Goal: Task Accomplishment & Management: Use online tool/utility

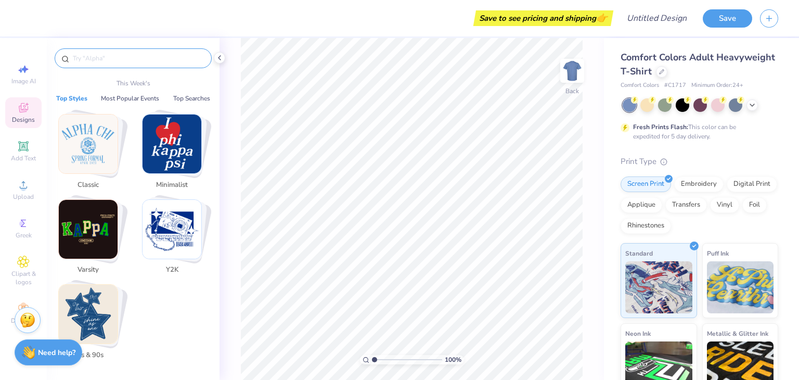
click at [152, 61] on input "text" at bounding box center [138, 58] width 133 height 10
type input "p"
click at [668, 72] on div at bounding box center [661, 70] width 11 height 11
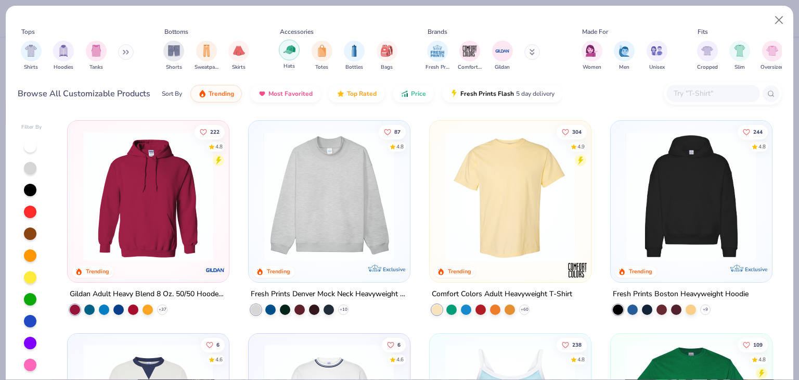
click at [298, 53] on div "filter for Hats" at bounding box center [289, 50] width 21 height 21
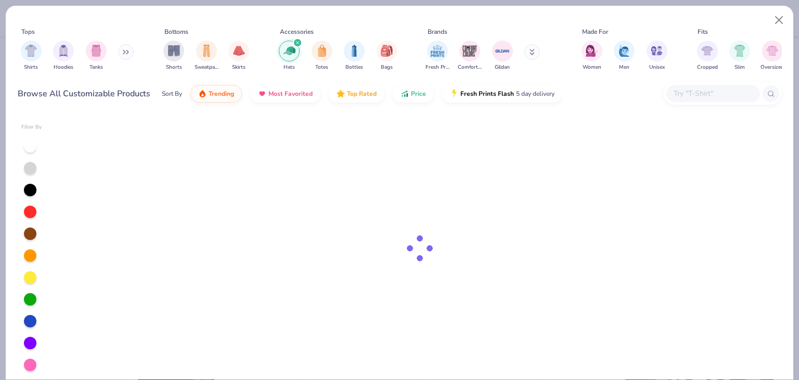
click at [720, 98] on input "text" at bounding box center [713, 93] width 80 height 12
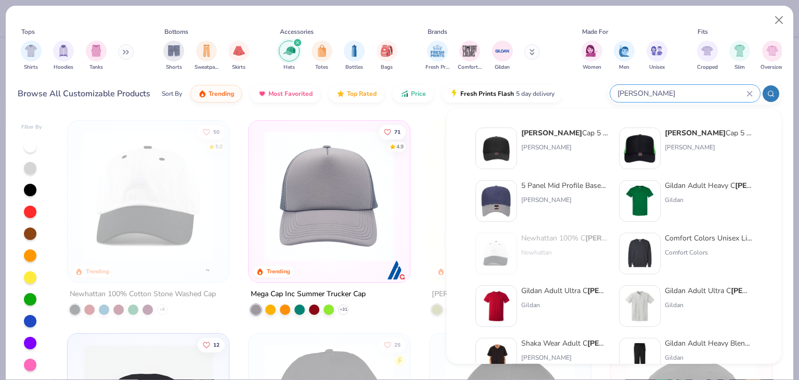
type input "[PERSON_NAME]"
click at [581, 213] on div "5 Panel Mid Profile Baseball Cap [PERSON_NAME]" at bounding box center [564, 201] width 87 height 42
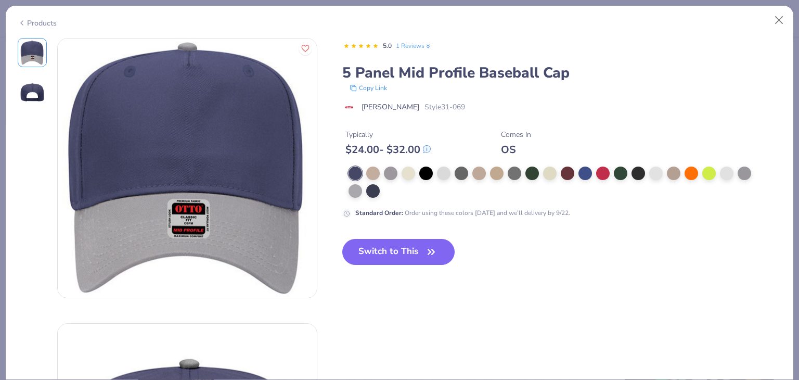
click at [413, 275] on div "Switch to This" at bounding box center [398, 260] width 113 height 43
click at [416, 256] on button "Switch to This" at bounding box center [398, 252] width 113 height 26
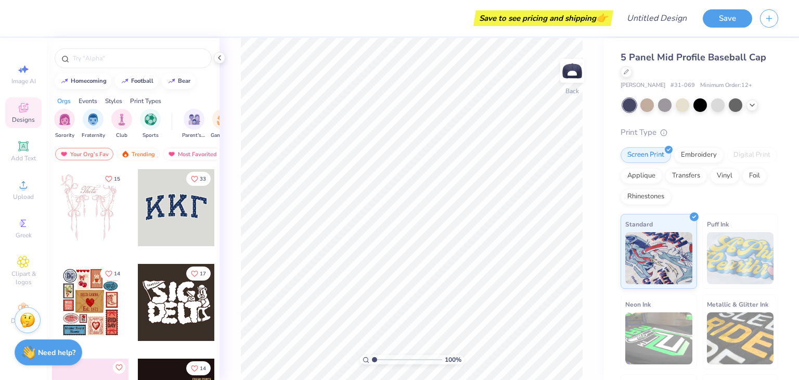
click at [155, 199] on div at bounding box center [176, 207] width 77 height 77
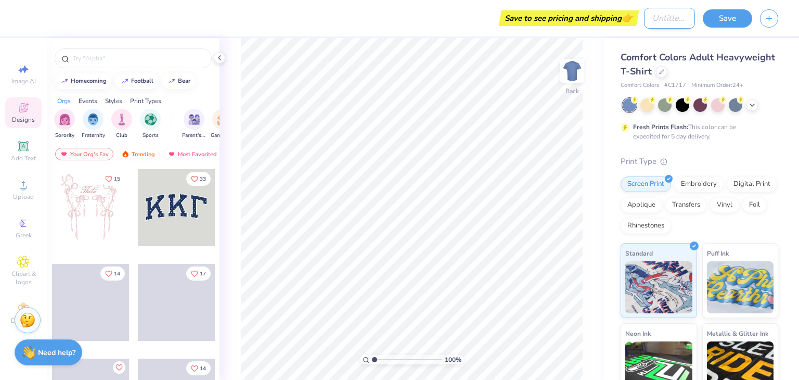
click at [661, 23] on input "Design Title" at bounding box center [669, 18] width 51 height 21
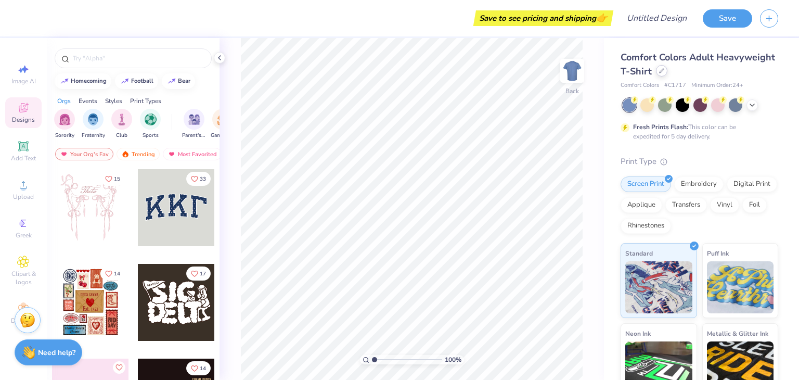
click at [665, 71] on icon at bounding box center [661, 70] width 5 height 5
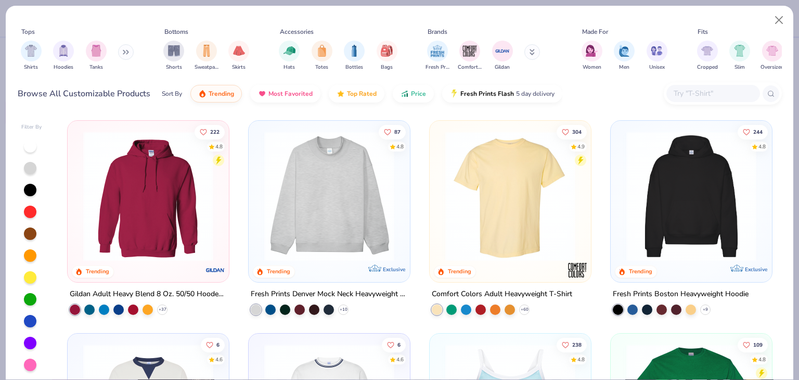
click at [702, 92] on input "text" at bounding box center [713, 93] width 80 height 12
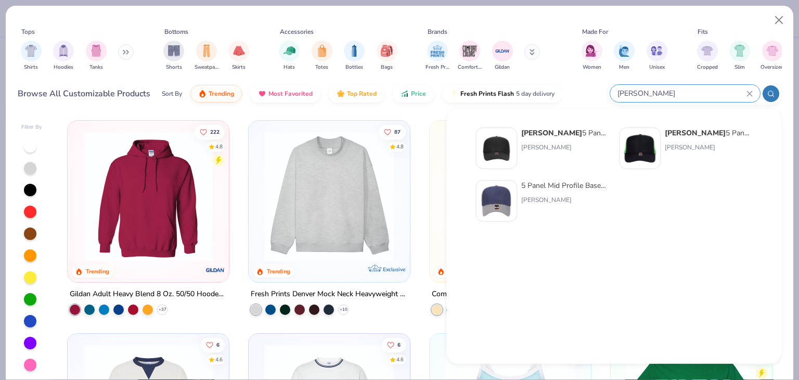
type input "otto Cap"
click at [577, 141] on div "Otto Cap 5 Panel Mid Profile Mesh Back Trucker Hat Otto Cap" at bounding box center [564, 149] width 87 height 42
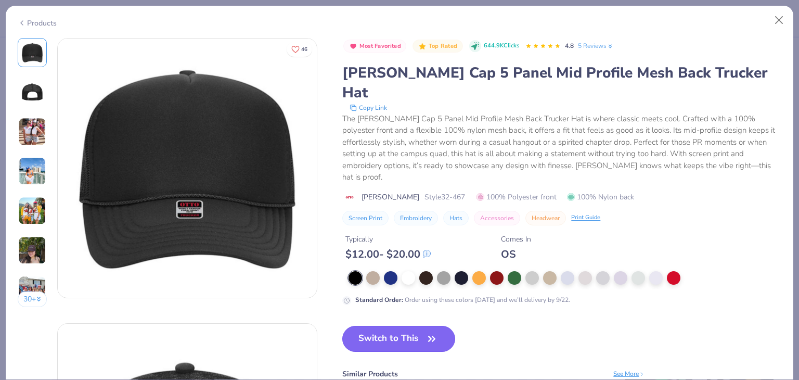
click at [409, 326] on button "Switch to This" at bounding box center [398, 339] width 113 height 26
click at [413, 326] on button "Switch to This" at bounding box center [398, 339] width 113 height 26
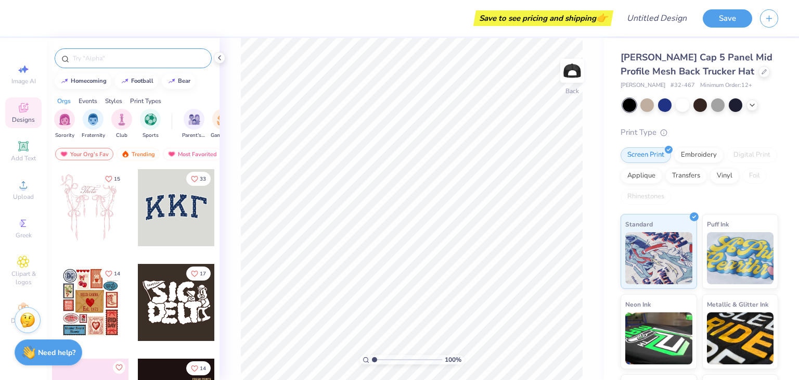
click at [133, 56] on input "text" at bounding box center [138, 58] width 133 height 10
click at [32, 81] on span "Image AI" at bounding box center [23, 81] width 24 height 8
select select "4"
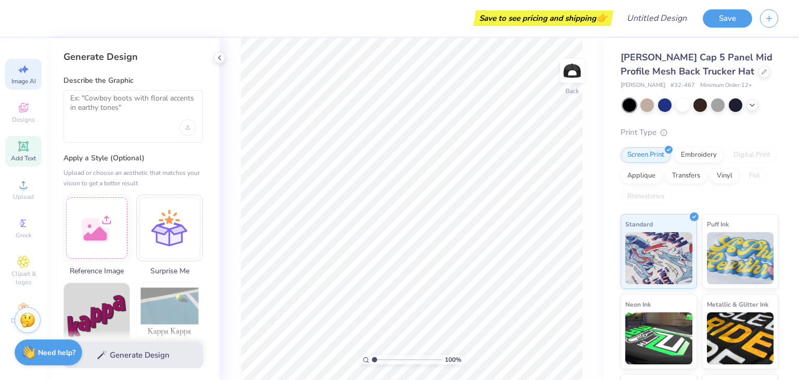
click at [12, 140] on div "Add Text" at bounding box center [23, 151] width 36 height 31
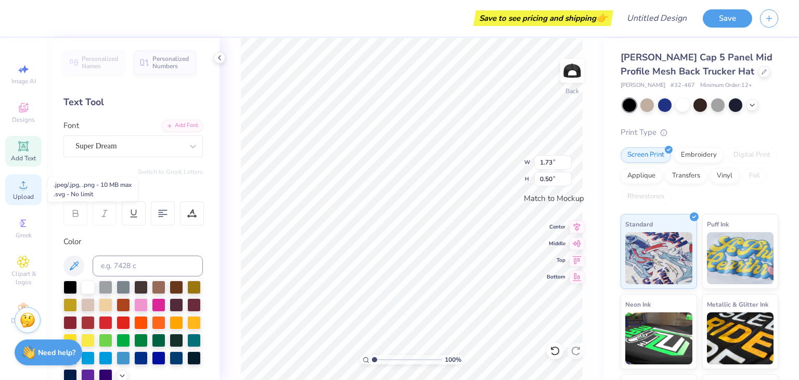
click at [32, 189] on div "Upload" at bounding box center [23, 189] width 36 height 31
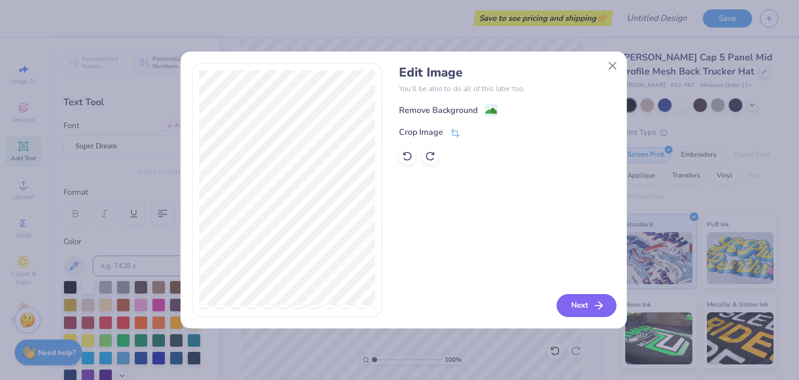
click at [583, 295] on button "Next" at bounding box center [587, 305] width 60 height 23
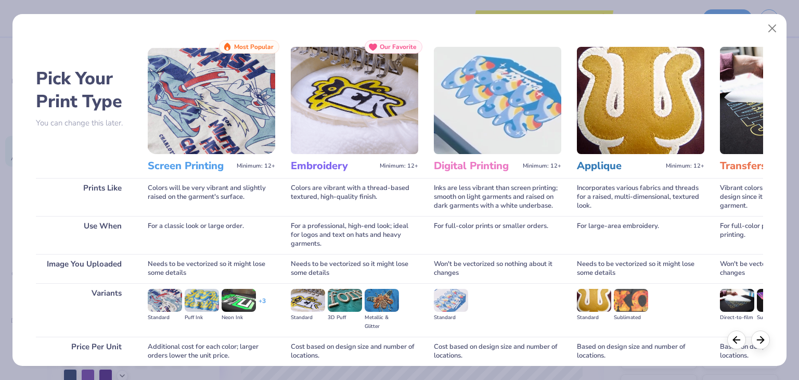
click at [304, 85] on img at bounding box center [355, 100] width 128 height 107
click at [505, 164] on h3 "Digital Printing" at bounding box center [476, 166] width 85 height 14
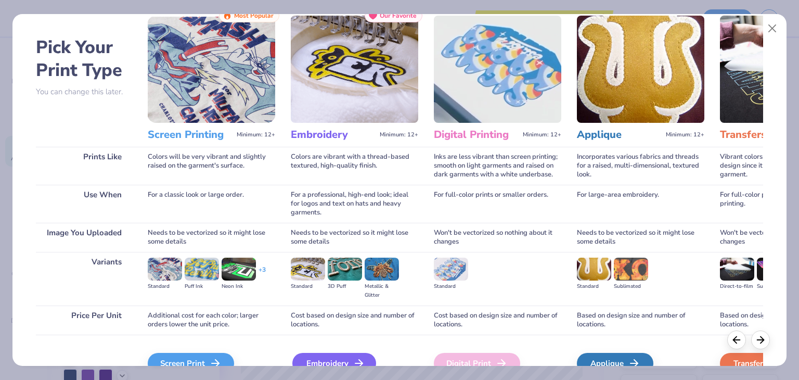
scroll to position [87, 0]
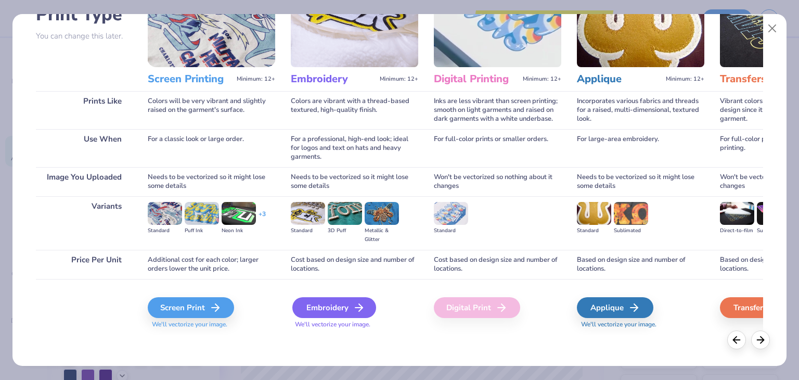
click at [326, 309] on div "Embroidery" at bounding box center [334, 307] width 84 height 21
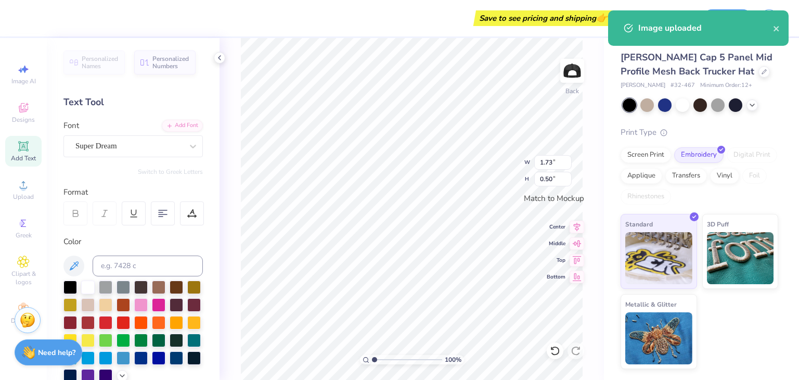
type input "3.81"
type input "2.48"
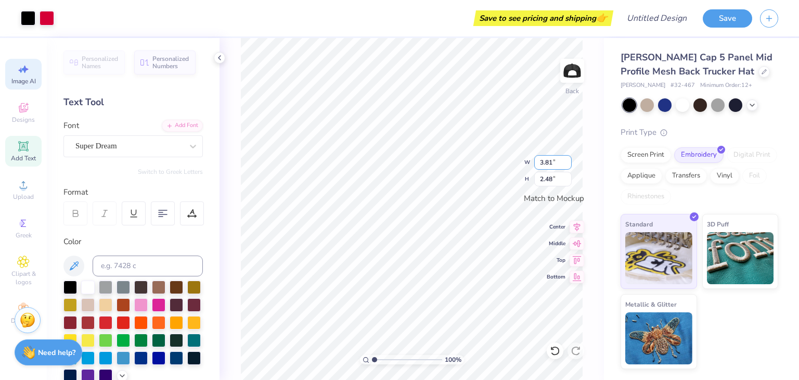
click at [467, 148] on div "100 % Back W 3.81 3.81 " H 2.48 2.48 " Match to Mockup Center Middle Top Bottom" at bounding box center [412, 209] width 385 height 342
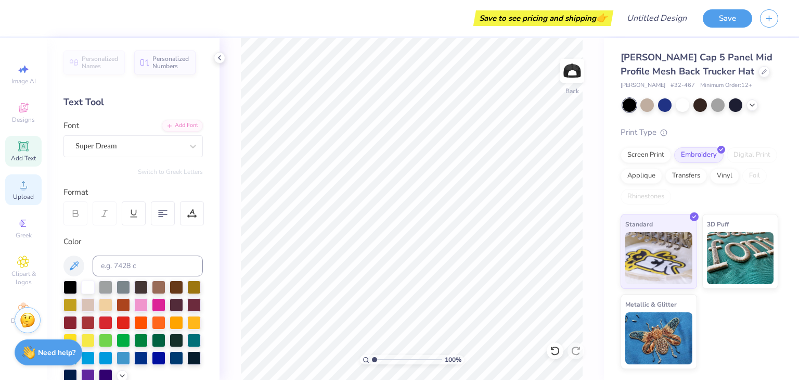
click at [23, 197] on span "Upload" at bounding box center [23, 197] width 21 height 8
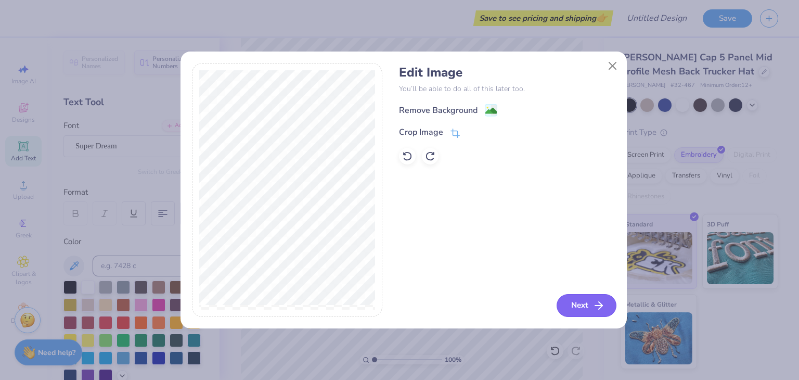
click at [583, 301] on button "Next" at bounding box center [587, 305] width 60 height 23
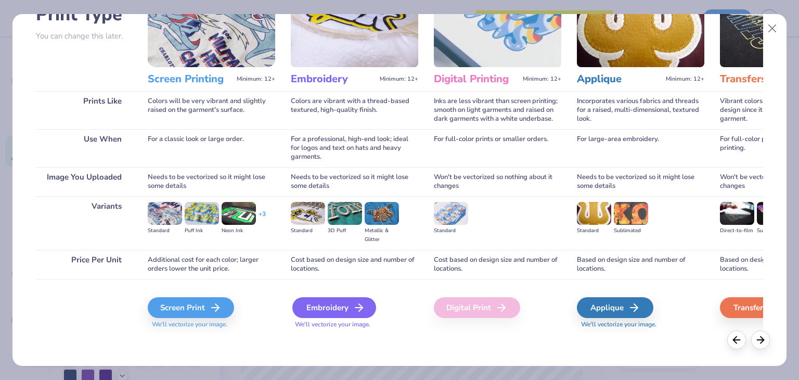
click at [334, 303] on div "Embroidery" at bounding box center [334, 307] width 84 height 21
